Goal: Complete application form: Complete application form

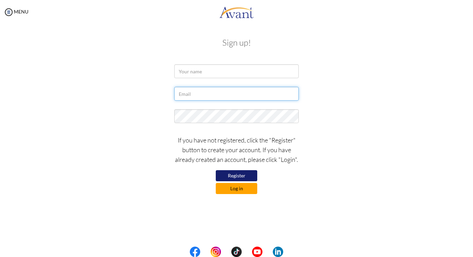
type input "[EMAIL_ADDRESS][DOMAIN_NAME]"
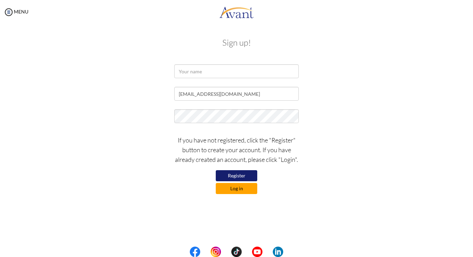
type input "[EMAIL_ADDRESS][DOMAIN_NAME]"
click at [245, 190] on button "Log in" at bounding box center [236, 188] width 41 height 11
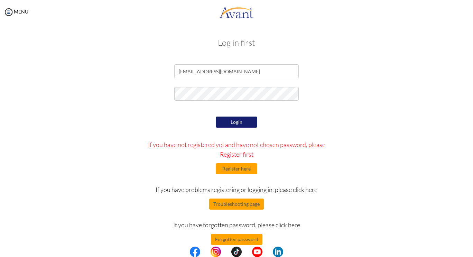
click at [240, 122] on button "Login" at bounding box center [236, 122] width 41 height 11
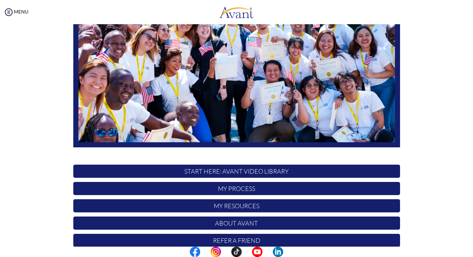
scroll to position [127, 0]
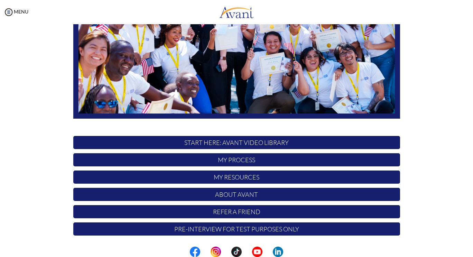
click at [230, 144] on p "START HERE: Avant Video Library" at bounding box center [236, 142] width 327 height 13
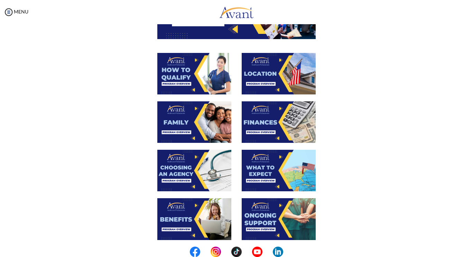
scroll to position [80, 0]
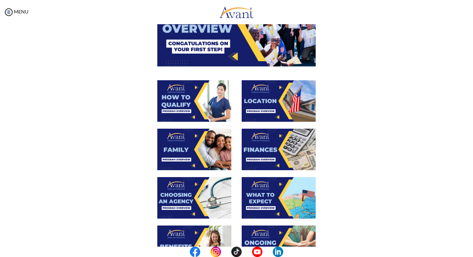
click at [195, 102] on img at bounding box center [194, 100] width 74 height 41
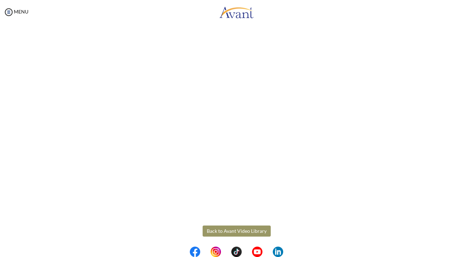
scroll to position [83, 0]
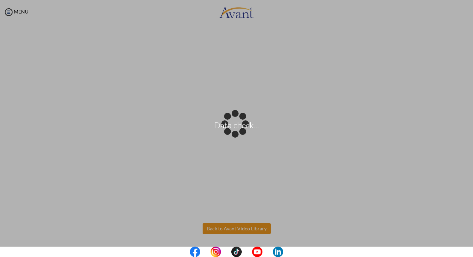
click at [250, 228] on body "Data check... Maintenance break. Please come back in 2 hours. MENU My Status Wh…" at bounding box center [236, 128] width 473 height 257
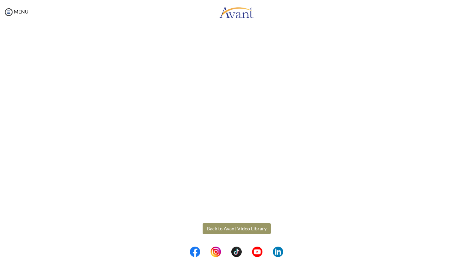
click at [226, 230] on button "Back to Avant Video Library" at bounding box center [237, 228] width 68 height 11
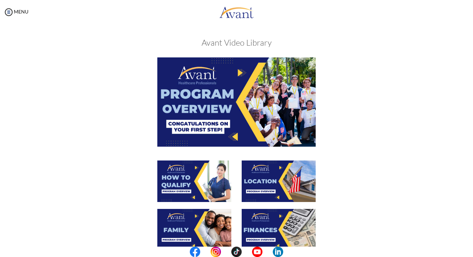
click at [273, 182] on img at bounding box center [279, 180] width 74 height 41
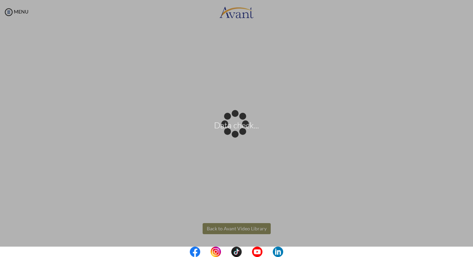
click at [237, 230] on body "Data check... Maintenance break. Please come back in 2 hours. MENU My Status Wh…" at bounding box center [236, 128] width 473 height 257
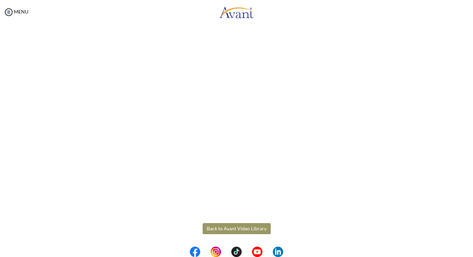
click at [251, 229] on button "Back to Avant Video Library" at bounding box center [237, 228] width 68 height 11
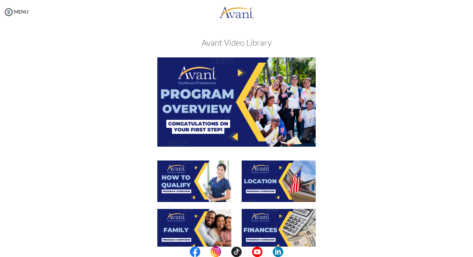
scroll to position [104, 0]
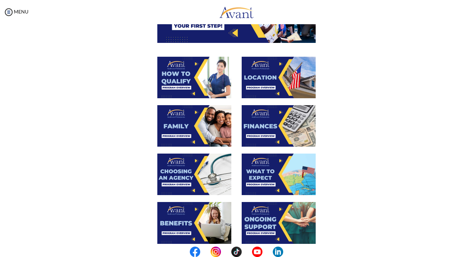
click at [185, 130] on img at bounding box center [194, 125] width 74 height 41
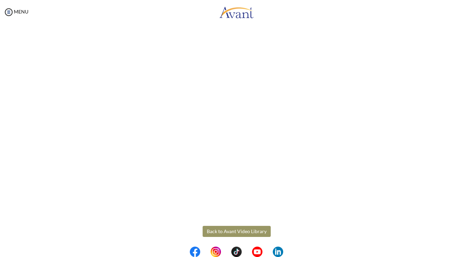
scroll to position [157, 0]
click at [227, 227] on body "Maintenance break. Please come back in 2 hours. MENU My Status What is the next…" at bounding box center [236, 128] width 473 height 257
click at [252, 229] on button "Back to Avant Video Library" at bounding box center [237, 228] width 68 height 11
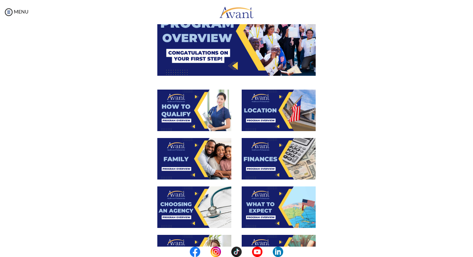
scroll to position [104, 0]
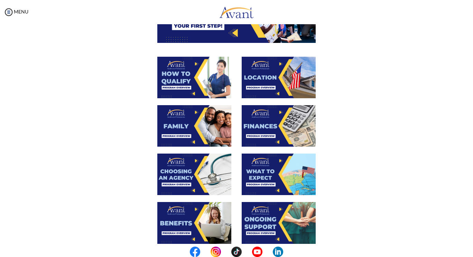
click at [196, 180] on img at bounding box center [194, 173] width 74 height 41
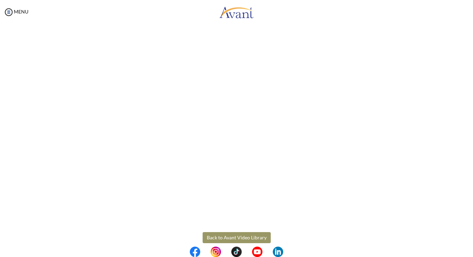
scroll to position [157, 0]
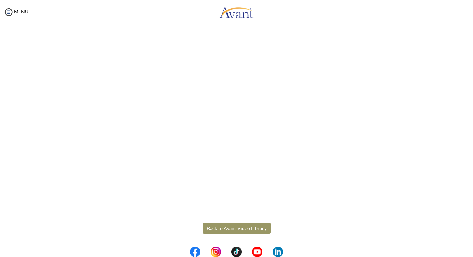
click at [233, 226] on body "Maintenance break. Please come back in 2 hours. MENU My Status What is the next…" at bounding box center [236, 128] width 473 height 257
click at [233, 226] on button "Back to Avant Video Library" at bounding box center [237, 228] width 68 height 11
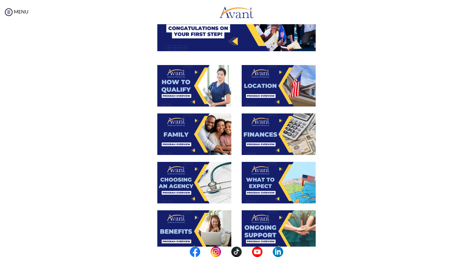
scroll to position [104, 0]
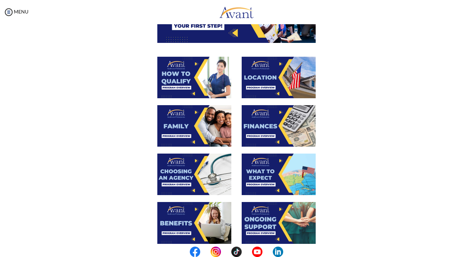
click at [274, 181] on img at bounding box center [279, 173] width 74 height 41
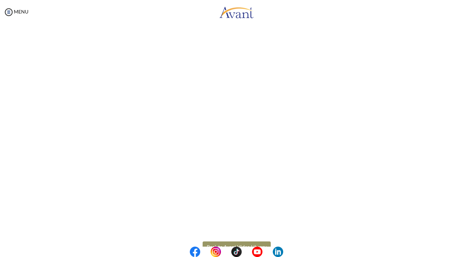
scroll to position [157, 0]
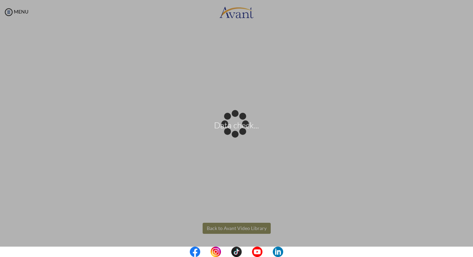
click at [250, 227] on body "Data check... Maintenance break. Please come back in 2 hours. MENU My Status Wh…" at bounding box center [236, 128] width 473 height 257
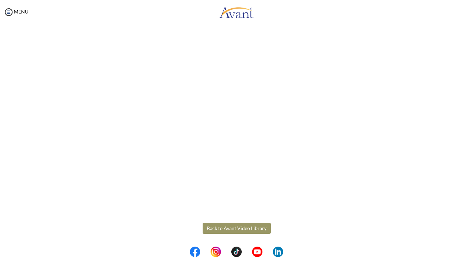
click at [249, 230] on button "Back to Avant Video Library" at bounding box center [237, 228] width 68 height 11
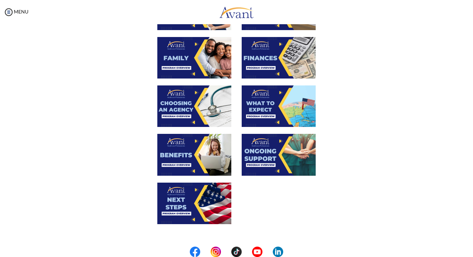
scroll to position [173, 0]
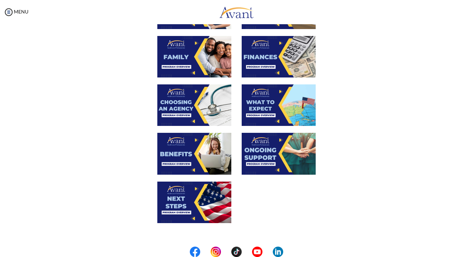
click at [209, 160] on img at bounding box center [194, 153] width 74 height 41
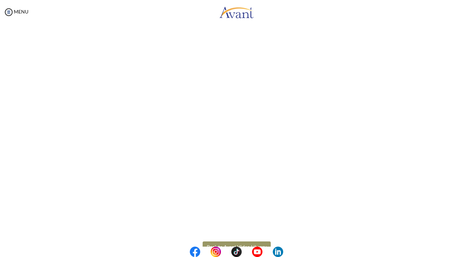
scroll to position [157, 0]
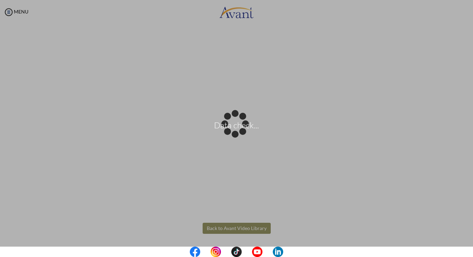
click at [239, 225] on body "Data check... Maintenance break. Please come back in 2 hours. MENU My Status Wh…" at bounding box center [236, 128] width 473 height 257
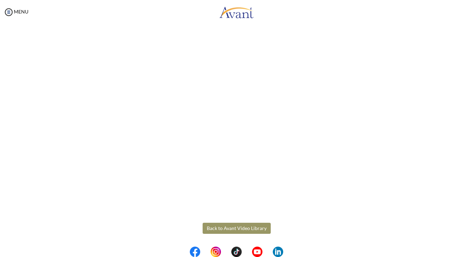
click at [249, 225] on button "Back to Avant Video Library" at bounding box center [237, 228] width 68 height 11
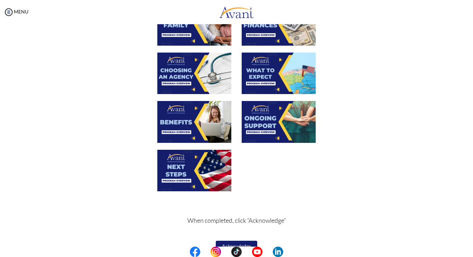
scroll to position [207, 0]
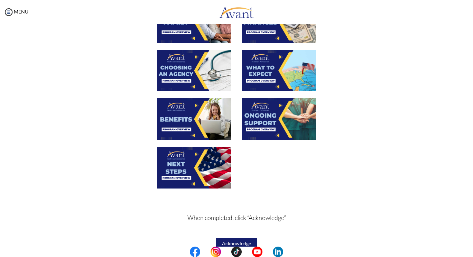
click at [218, 169] on img at bounding box center [194, 167] width 74 height 41
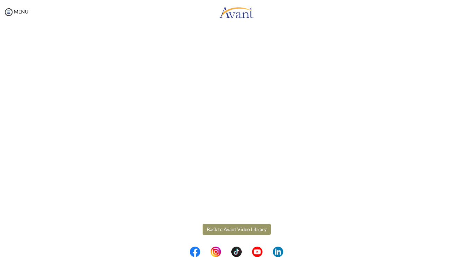
scroll to position [157, 0]
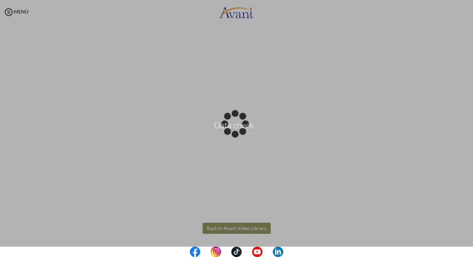
click at [233, 229] on body "Data check... Maintenance break. Please come back in 2 hours. MENU My Status Wh…" at bounding box center [236, 128] width 473 height 257
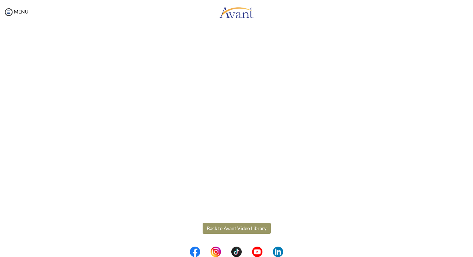
click at [244, 227] on button "Back to Avant Video Library" at bounding box center [237, 228] width 68 height 11
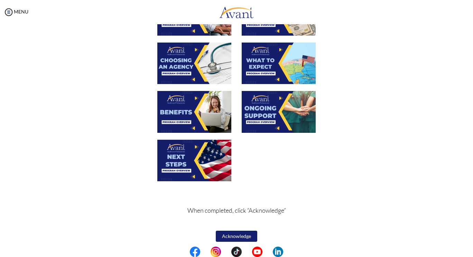
scroll to position [218, 0]
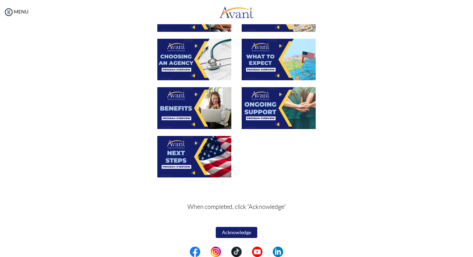
click at [241, 234] on button "Acknowledge" at bounding box center [236, 232] width 41 height 11
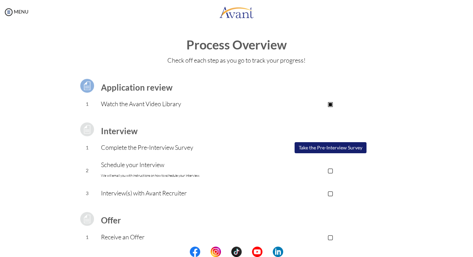
click at [321, 148] on button "Take the Pre-Interview Survey" at bounding box center [331, 147] width 72 height 11
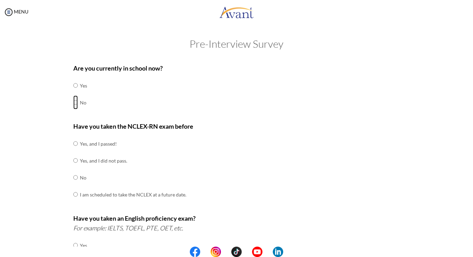
click at [73, 101] on input "radio" at bounding box center [75, 102] width 4 height 14
radio input "true"
click at [73, 144] on input "radio" at bounding box center [75, 144] width 4 height 14
radio input "true"
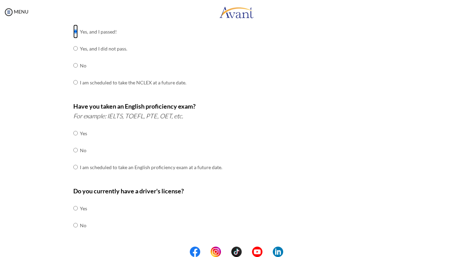
scroll to position [104, 0]
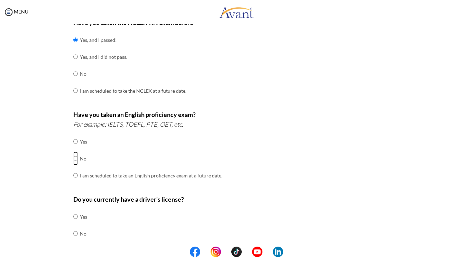
click at [73, 156] on input "radio" at bounding box center [75, 158] width 4 height 14
radio input "true"
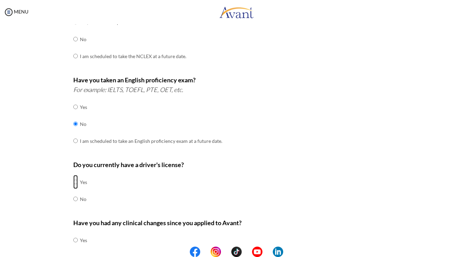
click at [73, 180] on input "radio" at bounding box center [75, 182] width 4 height 14
radio input "true"
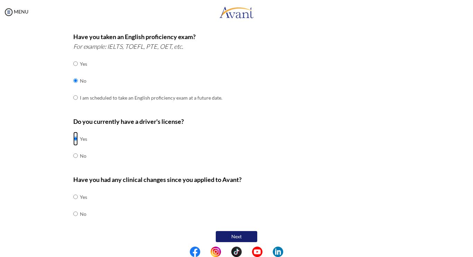
scroll to position [183, 0]
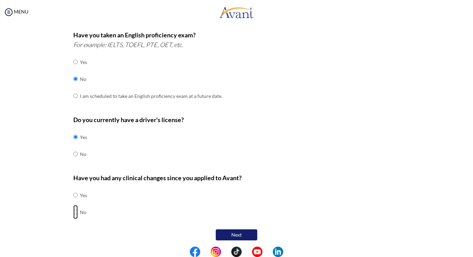
click at [73, 210] on input "radio" at bounding box center [75, 212] width 4 height 14
radio input "true"
click at [244, 234] on button "Next" at bounding box center [236, 234] width 41 height 11
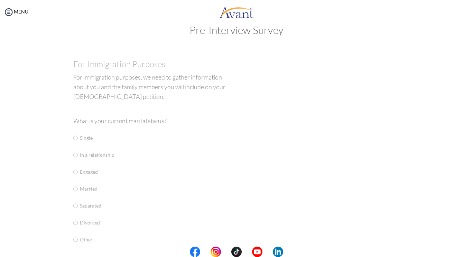
scroll to position [14, 0]
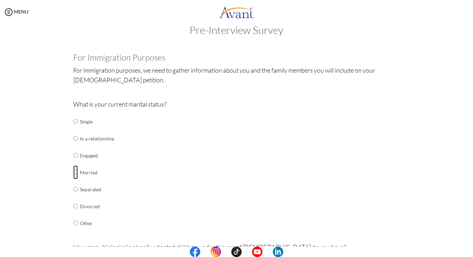
click at [74, 171] on input "radio" at bounding box center [75, 172] width 4 height 14
radio input "true"
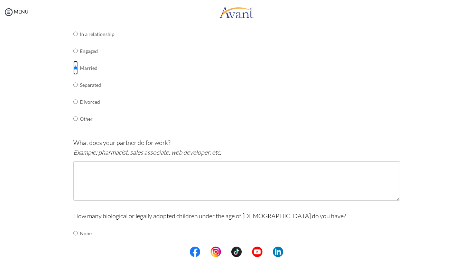
scroll to position [152, 0]
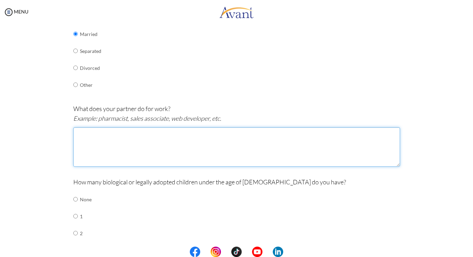
click at [114, 152] on textarea at bounding box center [236, 146] width 327 height 39
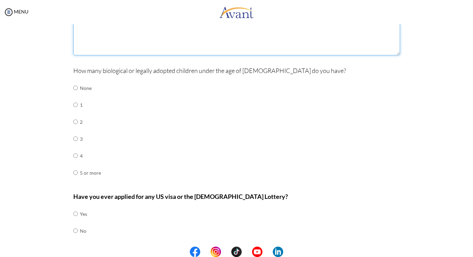
scroll to position [282, 0]
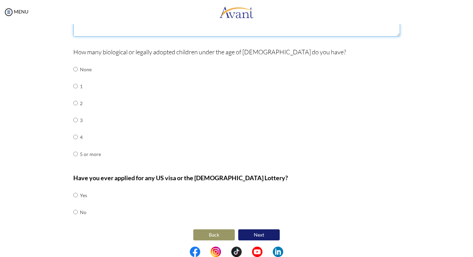
type textarea "A Registered nurse"
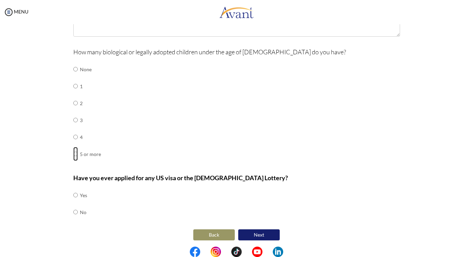
click at [73, 152] on input "radio" at bounding box center [75, 154] width 4 height 14
radio input "true"
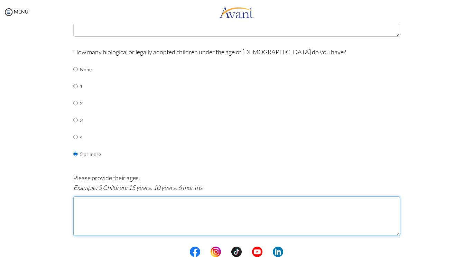
click at [130, 203] on textarea at bounding box center [236, 215] width 327 height 39
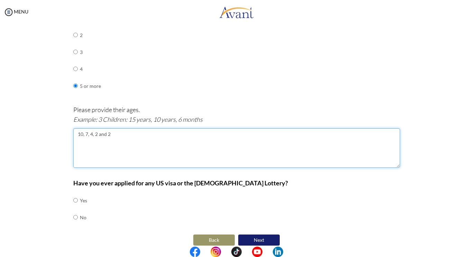
scroll to position [351, 0]
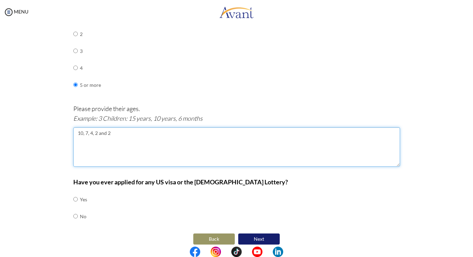
type textarea "10, 7, 4, 2 and 2"
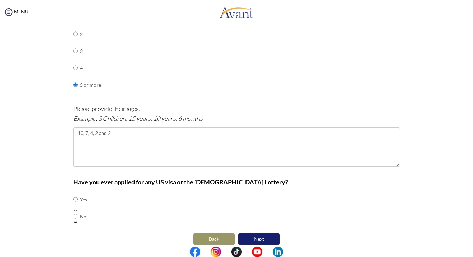
click at [73, 214] on input "radio" at bounding box center [75, 216] width 4 height 14
radio input "true"
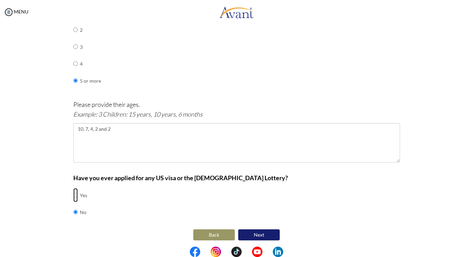
click at [73, 193] on input "radio" at bounding box center [75, 195] width 4 height 14
radio input "true"
click at [260, 229] on button "Next" at bounding box center [258, 234] width 41 height 11
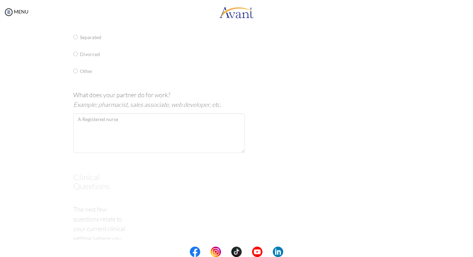
scroll to position [14, 0]
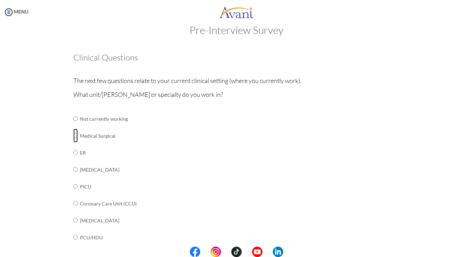
click at [73, 135] on input "radio" at bounding box center [75, 136] width 4 height 14
radio input "true"
click at [73, 156] on input "radio" at bounding box center [75, 153] width 4 height 14
radio input "true"
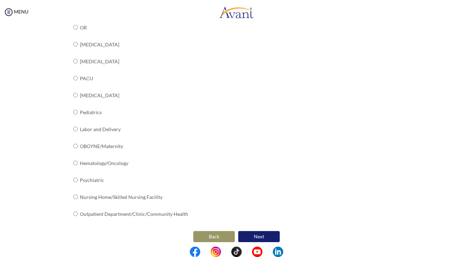
scroll to position [241, 0]
click at [259, 232] on button "Next" at bounding box center [258, 235] width 41 height 11
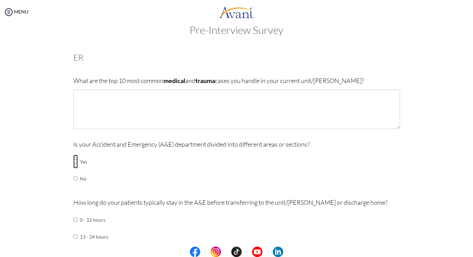
click at [73, 162] on input "radio" at bounding box center [75, 162] width 4 height 14
radio input "true"
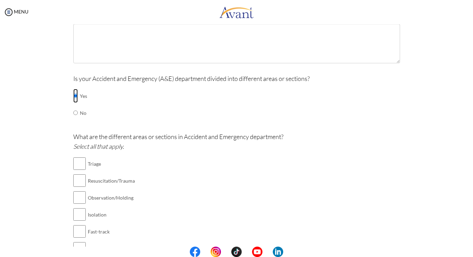
scroll to position [83, 0]
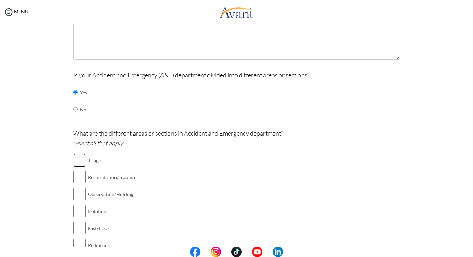
click at [77, 162] on input "checkbox" at bounding box center [79, 160] width 12 height 14
checkbox input "true"
click at [76, 175] on input "checkbox" at bounding box center [79, 177] width 12 height 14
checkbox input "true"
click at [77, 195] on input "checkbox" at bounding box center [79, 194] width 12 height 14
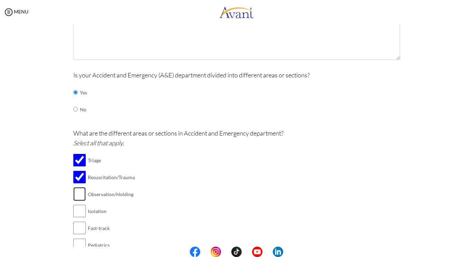
checkbox input "true"
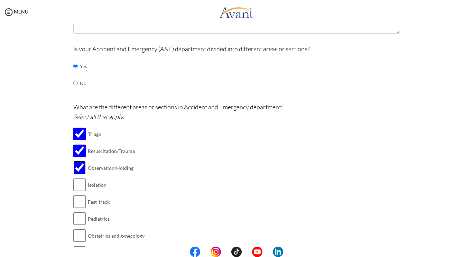
scroll to position [118, 0]
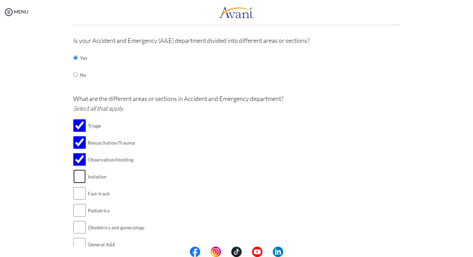
click at [75, 176] on input "checkbox" at bounding box center [79, 176] width 12 height 14
checkbox input "true"
click at [77, 211] on input "checkbox" at bounding box center [79, 210] width 12 height 14
checkbox input "true"
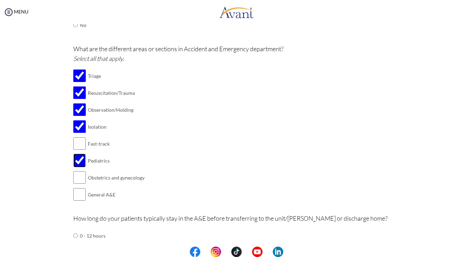
scroll to position [187, 0]
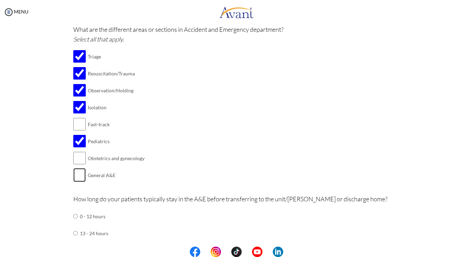
click at [78, 177] on input "checkbox" at bounding box center [79, 175] width 12 height 14
checkbox input "true"
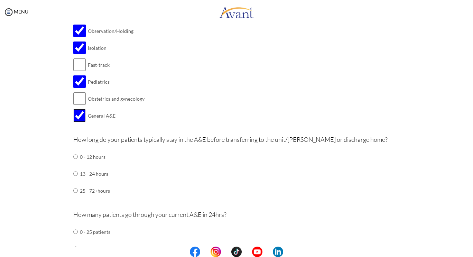
scroll to position [290, 0]
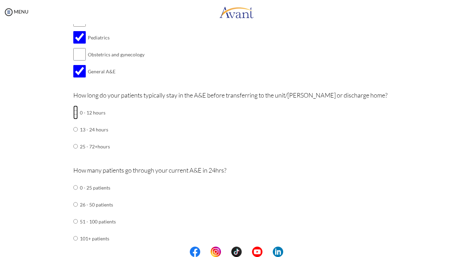
click at [73, 110] on input "radio" at bounding box center [75, 112] width 4 height 14
radio input "true"
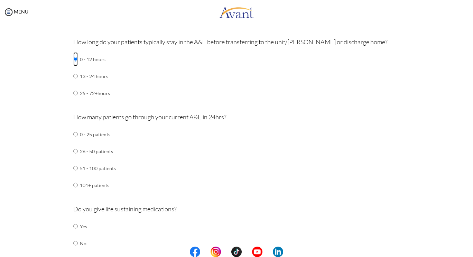
scroll to position [360, 0]
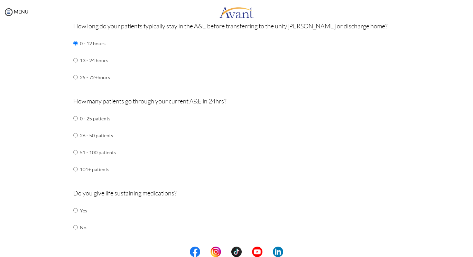
click at [70, 166] on div "Are you currently in school now? Yes No Have you taken the NCLEX-RN exam before…" at bounding box center [236, 166] width 337 height 932
click at [74, 166] on input "radio" at bounding box center [75, 169] width 4 height 14
radio input "true"
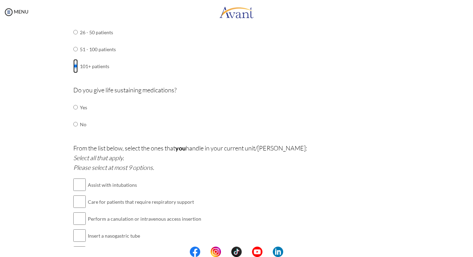
scroll to position [463, 0]
click at [73, 101] on input "radio" at bounding box center [75, 107] width 4 height 14
radio input "true"
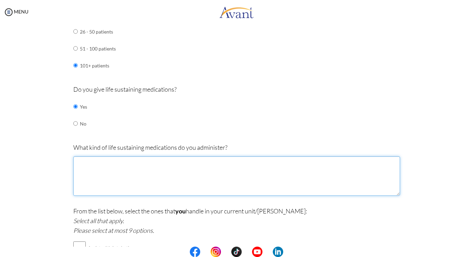
click at [141, 164] on textarea at bounding box center [236, 175] width 327 height 39
click at [117, 162] on textarea "[MEDICAL_DATA]" at bounding box center [236, 175] width 327 height 39
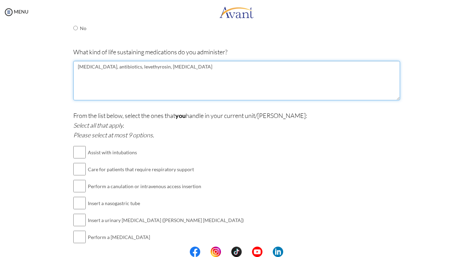
scroll to position [567, 0]
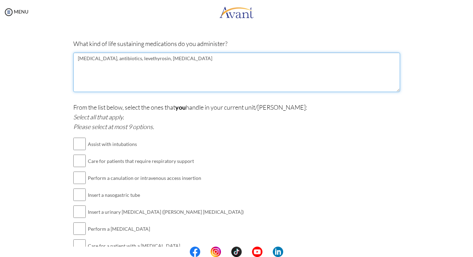
type textarea "[MEDICAL_DATA], antibiotics, levethyrosin, [MEDICAL_DATA]"
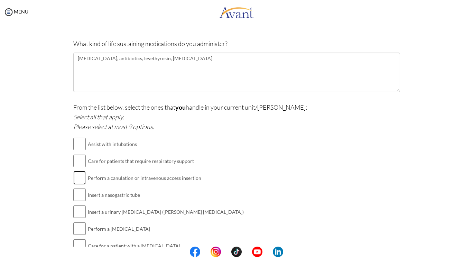
click at [75, 173] on input "checkbox" at bounding box center [79, 178] width 12 height 14
checkbox input "true"
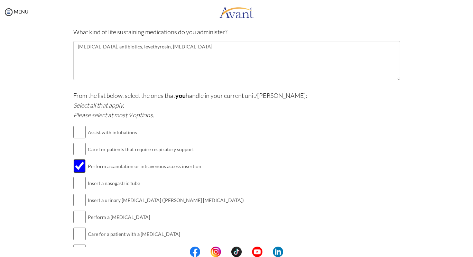
scroll to position [602, 0]
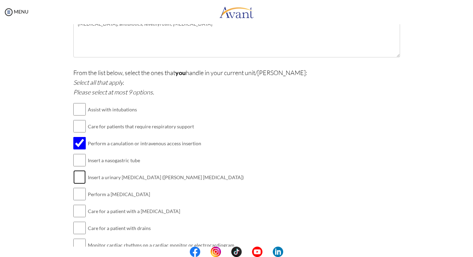
click at [78, 172] on input "checkbox" at bounding box center [79, 177] width 12 height 14
checkbox input "true"
click at [77, 192] on input "checkbox" at bounding box center [79, 194] width 12 height 14
checkbox input "true"
click at [76, 207] on input "checkbox" at bounding box center [79, 211] width 12 height 14
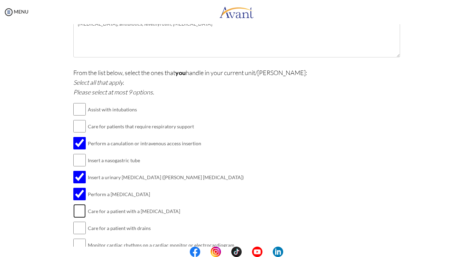
checkbox input "true"
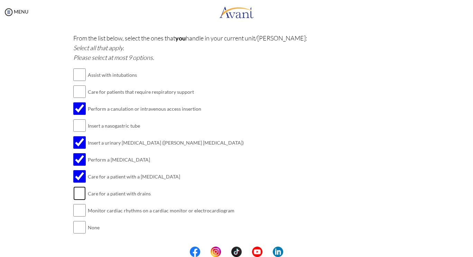
click at [75, 191] on input "checkbox" at bounding box center [79, 193] width 12 height 14
checkbox input "true"
click at [74, 205] on input "checkbox" at bounding box center [79, 210] width 12 height 14
checkbox input "true"
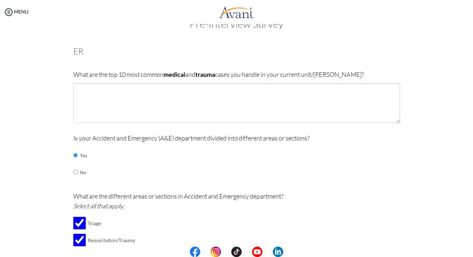
scroll to position [14, 0]
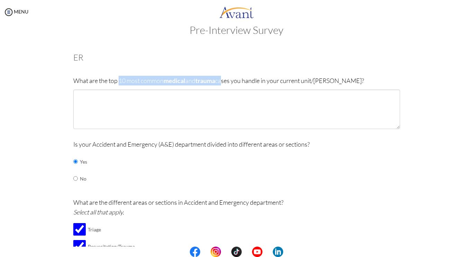
drag, startPoint x: 221, startPoint y: 80, endPoint x: 118, endPoint y: 78, distance: 103.0
click at [118, 78] on p "What are the top 10 most common medical and trauma cases you handle in your cur…" at bounding box center [236, 81] width 327 height 10
copy p "10 most common medical and trauma c"
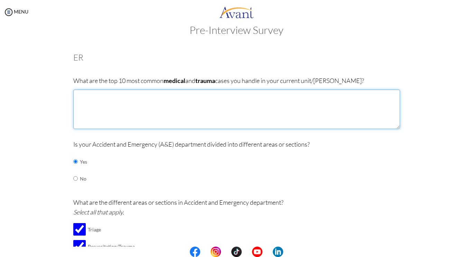
click at [105, 110] on textarea at bounding box center [236, 109] width 327 height 39
drag, startPoint x: 88, startPoint y: 95, endPoint x: 115, endPoint y: 97, distance: 27.7
click at [88, 95] on textarea "Heart and [MEDICAL_DATA]" at bounding box center [236, 109] width 327 height 39
click at [159, 102] on textarea "Heart attacks and [MEDICAL_DATA]" at bounding box center [236, 109] width 327 height 39
click at [313, 101] on textarea "Heart attacks and [MEDICAL_DATA], fracture, stroke, respiratory distress like e…" at bounding box center [236, 109] width 327 height 39
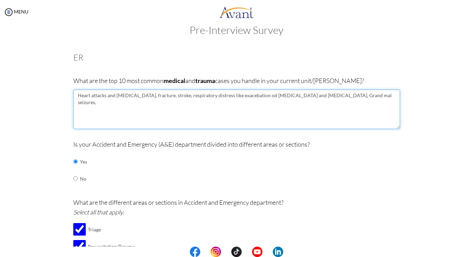
click at [263, 96] on textarea "Heart attacks and [MEDICAL_DATA], fracture, stroke, respiratory distress like e…" at bounding box center [236, 109] width 327 height 39
click at [349, 95] on textarea "Heart attacks and [MEDICAL_DATA], fracture, stroke, respiratory distress like e…" at bounding box center [236, 109] width 327 height 39
click at [112, 106] on textarea "Heart attacks and [MEDICAL_DATA], fracture, stroke, respiratory distress like e…" at bounding box center [236, 109] width 327 height 39
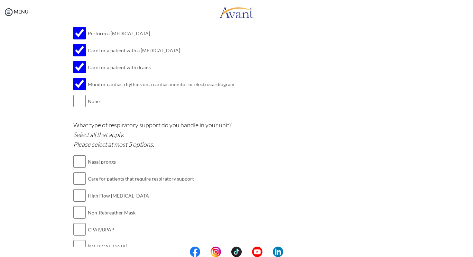
scroll to position [774, 0]
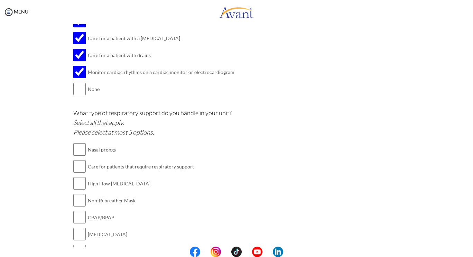
type textarea "Heart attacks and [MEDICAL_DATA], fracture, stroke, respiratory distress like e…"
click at [76, 145] on input "checkbox" at bounding box center [79, 149] width 12 height 14
checkbox input "true"
click at [78, 163] on input "checkbox" at bounding box center [79, 166] width 12 height 14
checkbox input "true"
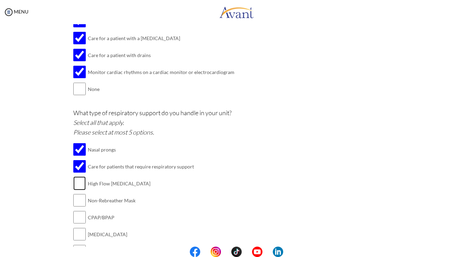
click at [79, 177] on input "checkbox" at bounding box center [79, 183] width 12 height 14
checkbox input "true"
click at [81, 195] on input "checkbox" at bounding box center [79, 200] width 12 height 14
checkbox input "true"
click at [80, 214] on input "checkbox" at bounding box center [79, 217] width 12 height 14
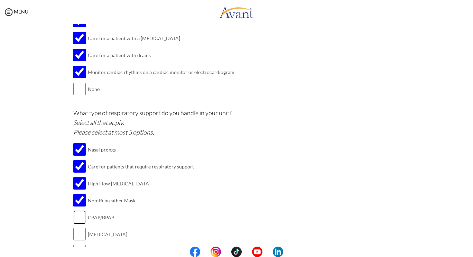
checkbox input "true"
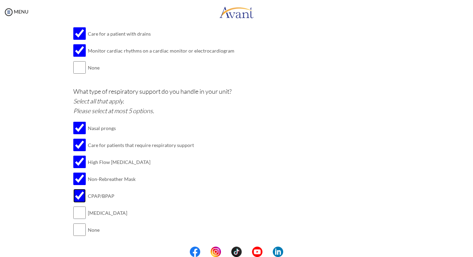
scroll to position [810, 0]
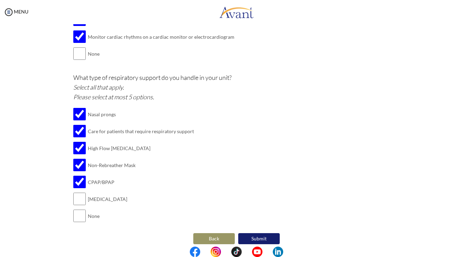
click at [256, 233] on button "Submit" at bounding box center [258, 238] width 41 height 11
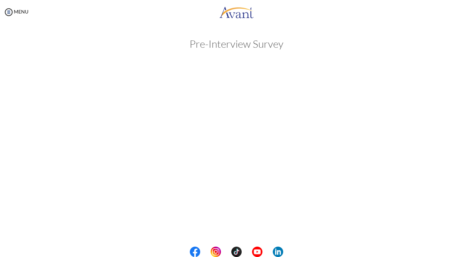
scroll to position [0, 0]
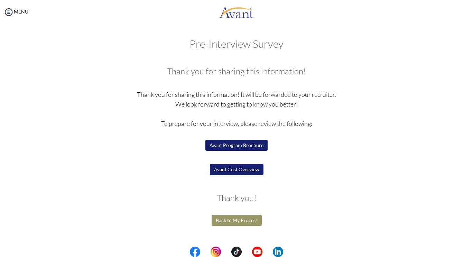
click at [241, 170] on button "Avant Cost Overview" at bounding box center [237, 169] width 54 height 11
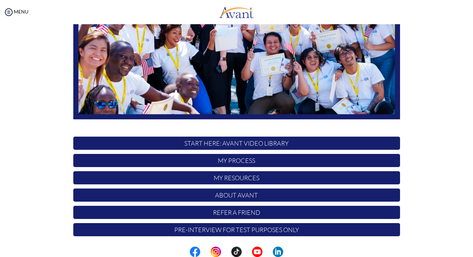
scroll to position [127, 0]
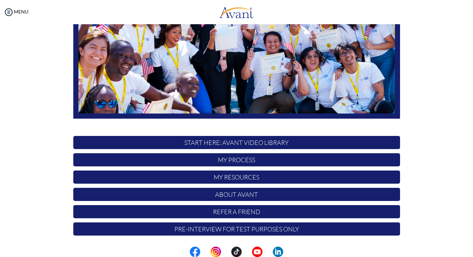
click at [236, 160] on p "My Process" at bounding box center [236, 159] width 327 height 13
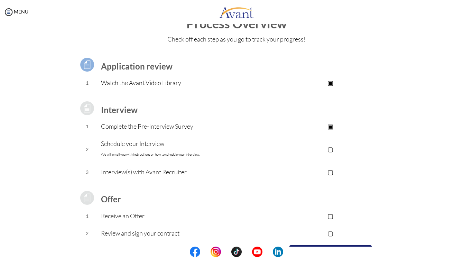
scroll to position [35, 0]
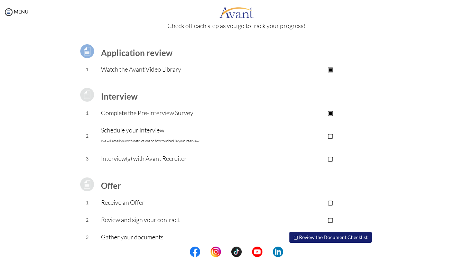
click at [329, 135] on p "▢" at bounding box center [330, 136] width 139 height 10
click at [135, 141] on font "We will email you with instructions on how to schedule your interview." at bounding box center [150, 141] width 99 height 4
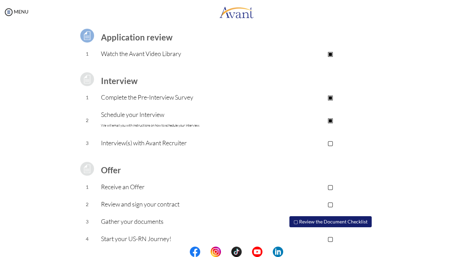
scroll to position [58, 0]
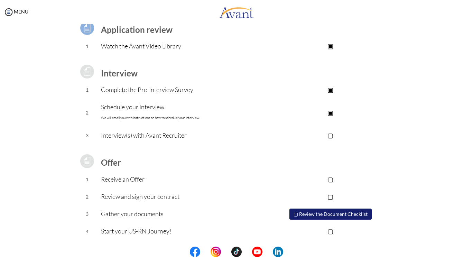
click at [330, 135] on p "▢" at bounding box center [330, 135] width 139 height 10
click at [329, 136] on p "▣" at bounding box center [330, 135] width 139 height 10
click at [324, 215] on button "▢ Review the Document Checklist" at bounding box center [330, 213] width 82 height 11
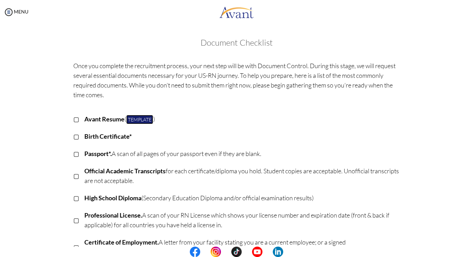
click at [139, 119] on link "Template" at bounding box center [139, 119] width 27 height 9
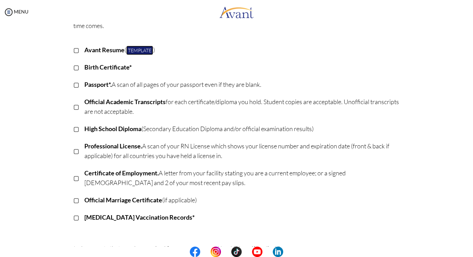
scroll to position [0, 0]
